Goal: Task Accomplishment & Management: Manage account settings

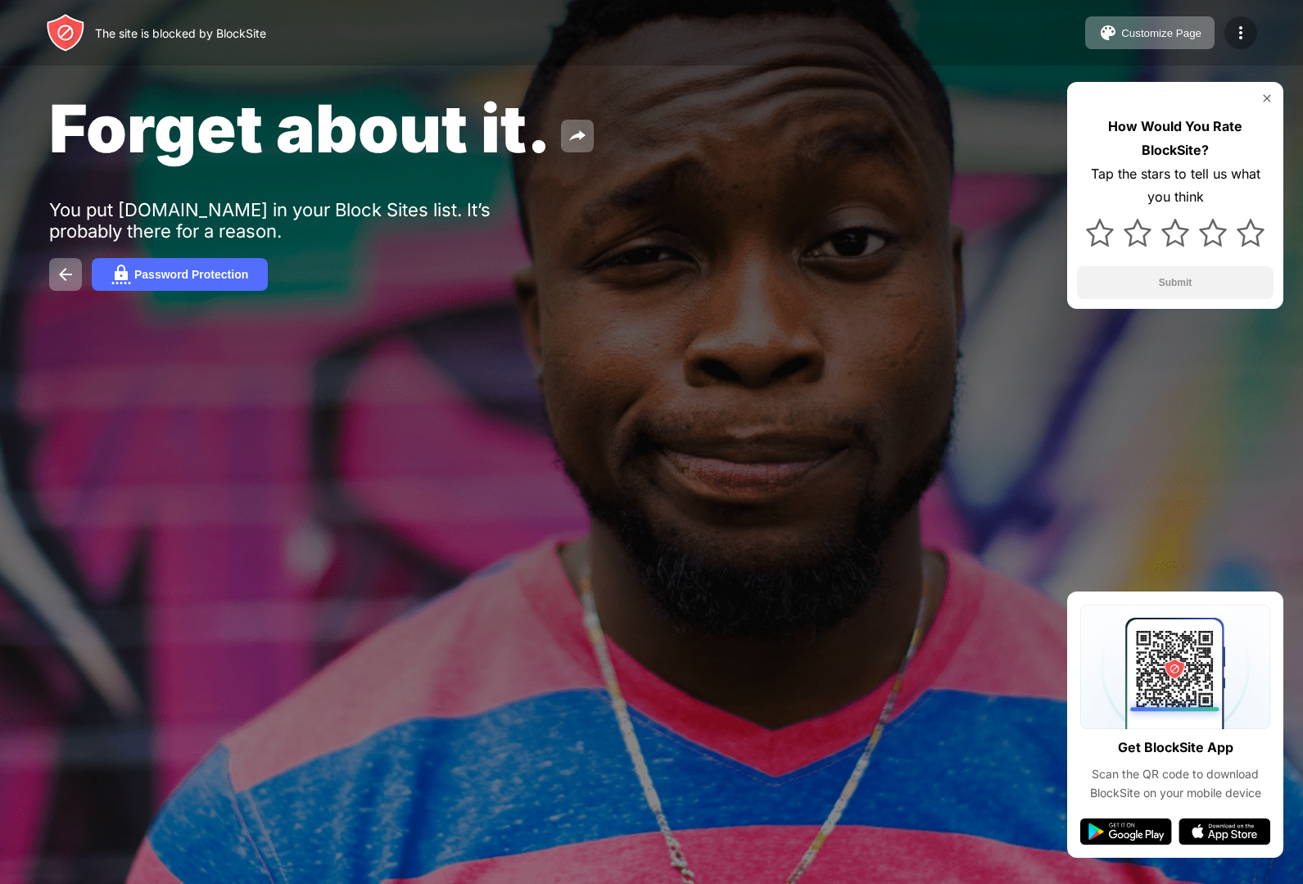
click at [1240, 39] on img at bounding box center [1241, 33] width 20 height 20
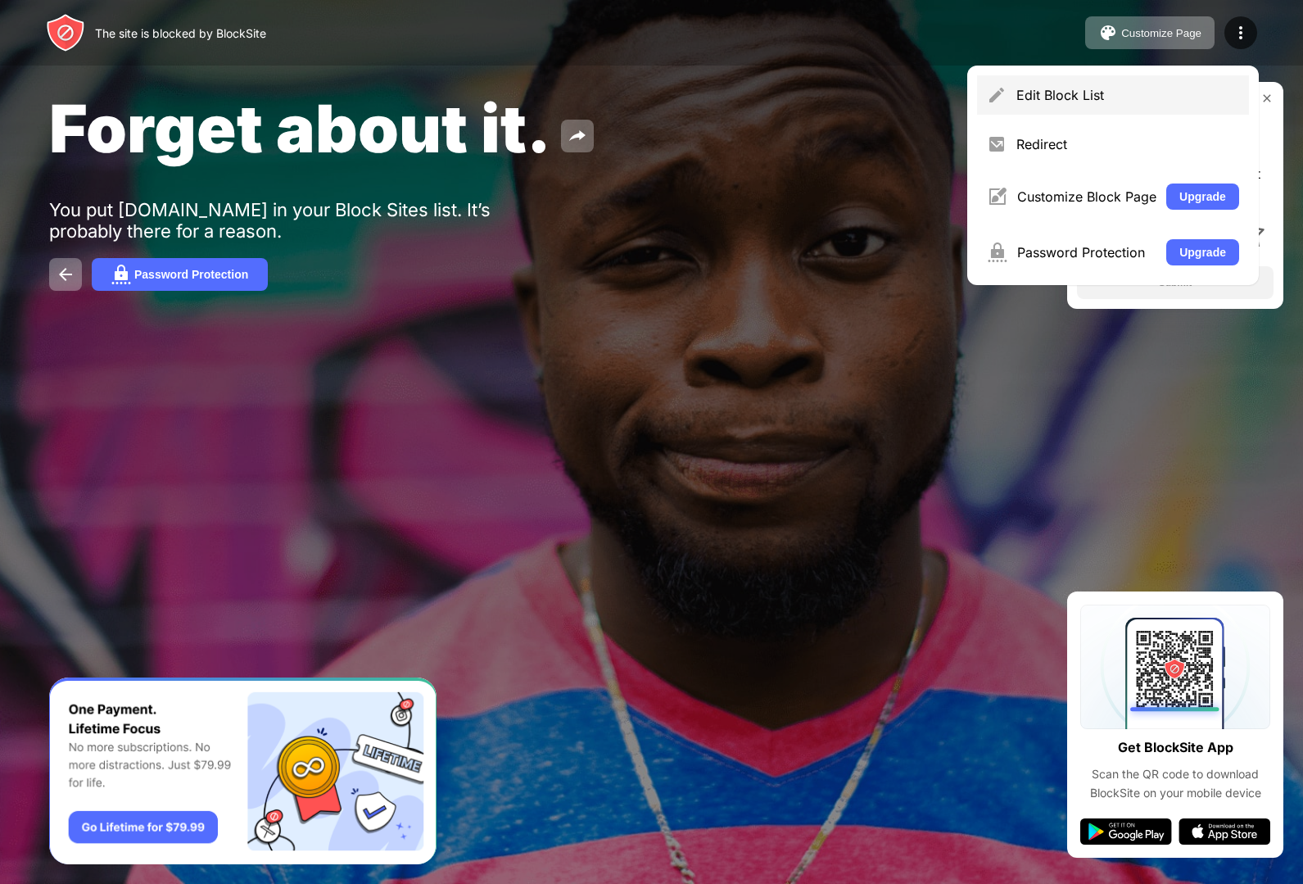
click at [1062, 104] on div "Edit Block List" at bounding box center [1113, 94] width 272 height 39
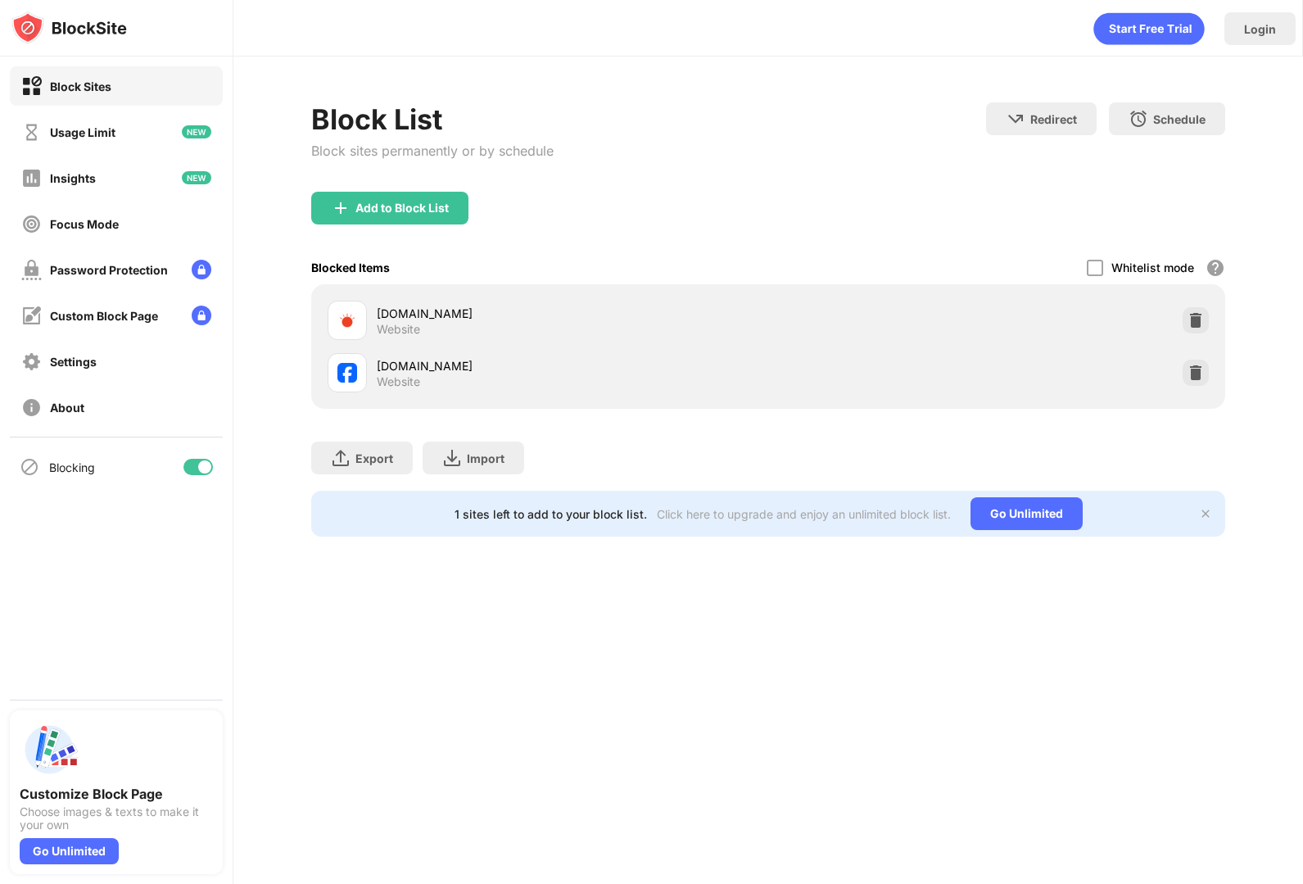
click at [1189, 355] on div "facebook.com Website" at bounding box center [768, 372] width 894 height 52
click at [1195, 369] on img at bounding box center [1196, 372] width 16 height 16
